Goal: Information Seeking & Learning: Learn about a topic

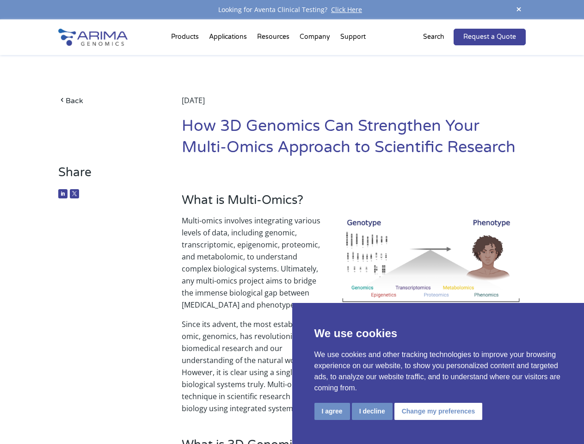
click at [292, 222] on p "Multi-omics involves integrating various levels of data, including genomic, tra…" at bounding box center [354, 266] width 344 height 104
click at [332, 411] on button "I agree" at bounding box center [332, 411] width 36 height 17
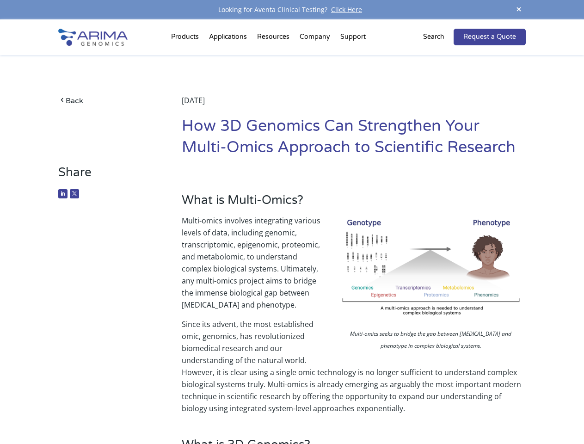
click at [372, 411] on p "Since its advent, the most established omic, genomics, has revolutionized biome…" at bounding box center [354, 366] width 344 height 96
click at [437, 411] on p "Since its advent, the most established omic, genomics, has revolutionized biome…" at bounding box center [354, 366] width 344 height 96
click at [519, 10] on span at bounding box center [519, 10] width 14 height 12
click at [292, 232] on p "Multi-omics involves integrating various levels of data, including genomic, tra…" at bounding box center [354, 266] width 344 height 104
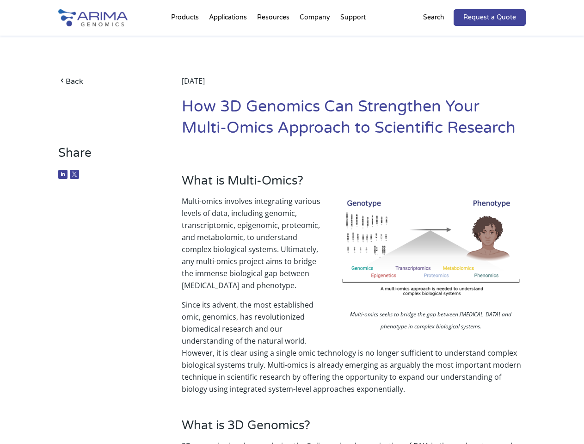
click at [186, 39] on div "Back [DATE] How 3D Genomics Can Strengthen Your Multi-Omics Approach to Scienti…" at bounding box center [291, 91] width 467 height 110
click at [274, 39] on div "Back [DATE] How 3D Genomics Can Strengthen Your Multi-Omics Approach to Scienti…" at bounding box center [291, 91] width 467 height 110
click at [315, 39] on div "Back [DATE] How 3D Genomics Can Strengthen Your Multi-Omics Approach to Scienti…" at bounding box center [291, 91] width 467 height 110
click at [353, 39] on div "Back [DATE] How 3D Genomics Can Strengthen Your Multi-Omics Approach to Scienti…" at bounding box center [291, 91] width 467 height 110
